Goal: Navigation & Orientation: Find specific page/section

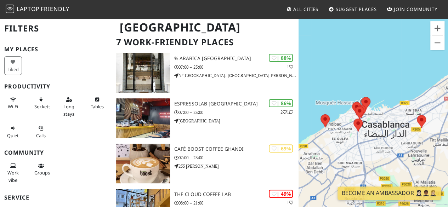
scroll to position [48, 0]
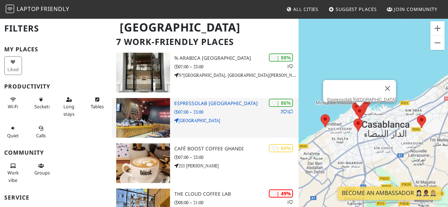
click at [176, 102] on h3 "Espressolab Morocco" at bounding box center [236, 104] width 124 height 6
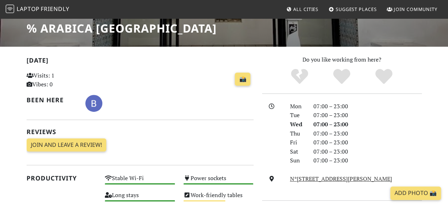
scroll to position [118, 0]
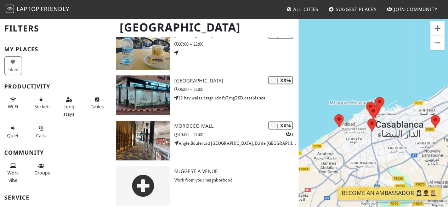
scroll to position [256, 0]
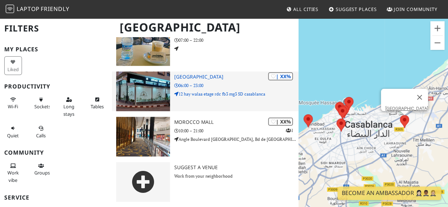
click at [202, 73] on div "| XX% Espace maldives 06:00 – 23:00 12 hay walaa etage rdc fb3 mg3 SD casablanca" at bounding box center [236, 92] width 124 height 40
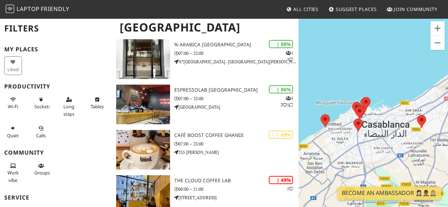
scroll to position [27, 0]
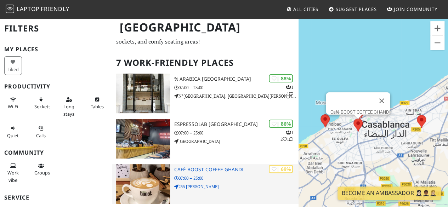
click at [228, 173] on div "| 69% Café BOOST COFFEE GHANDI 07:00 – 23:00 255 Bd Ghandi" at bounding box center [236, 184] width 124 height 40
